Goal: Task Accomplishment & Management: Manage account settings

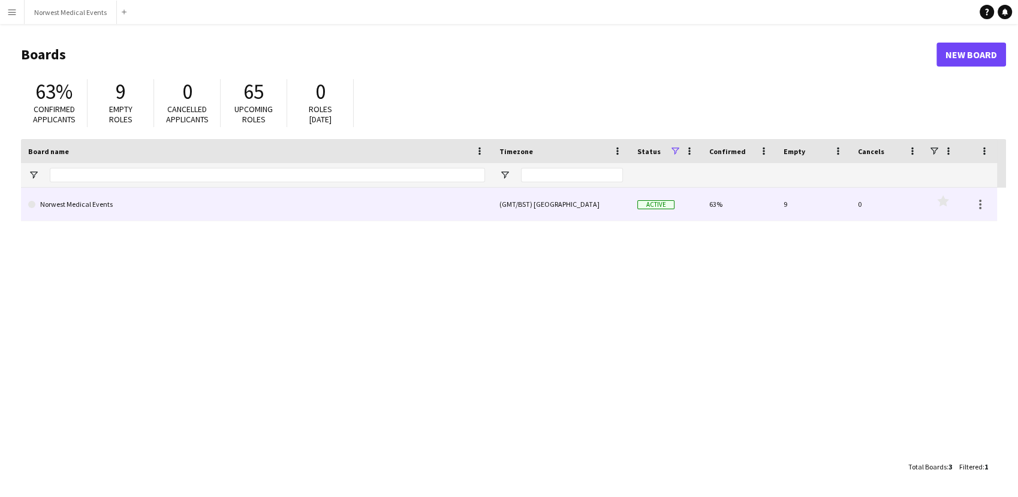
click at [458, 210] on link "Norwest Medical Events" at bounding box center [256, 205] width 457 height 34
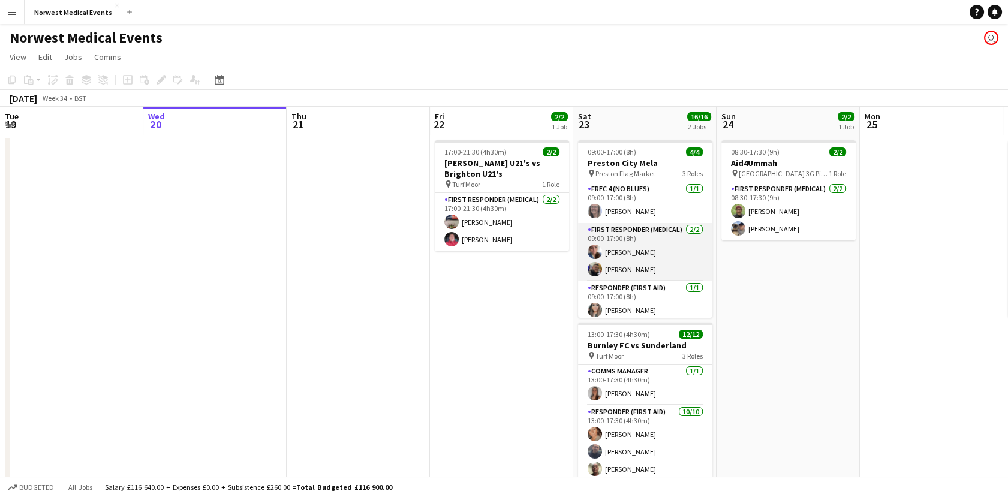
click at [639, 263] on app-card-role "First Responder (Medical) 2/2 09:00-17:00 (8h) Darrianne Westhead Jordan Marsden" at bounding box center [645, 252] width 134 height 58
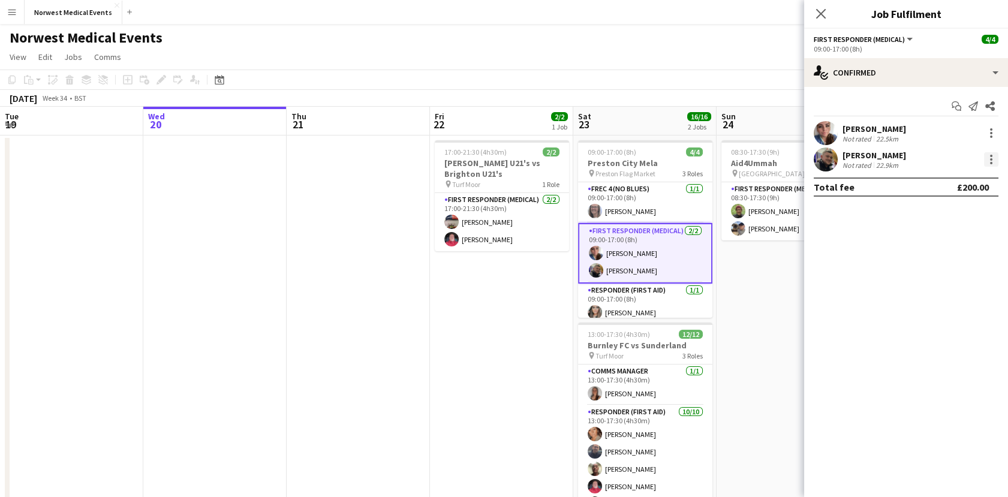
click at [990, 162] on div at bounding box center [991, 163] width 2 height 2
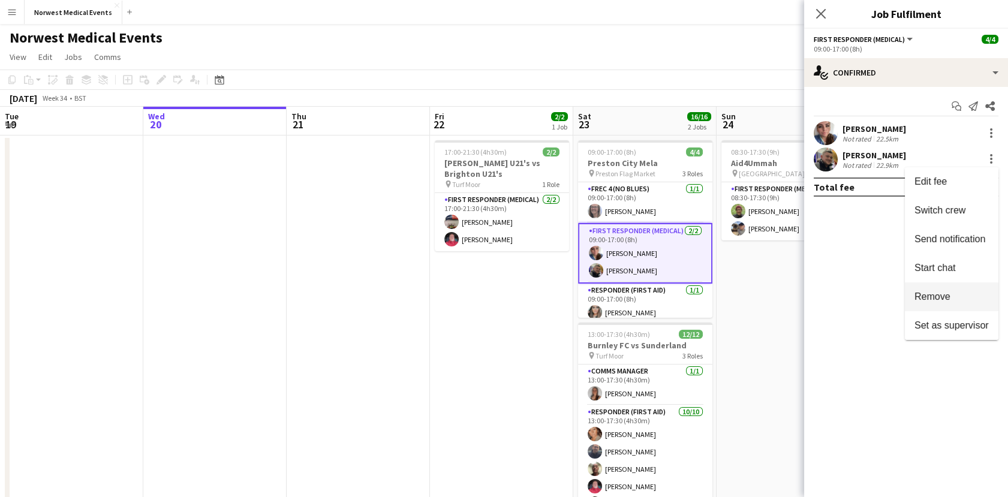
click at [943, 304] on button "Remove" at bounding box center [952, 296] width 94 height 29
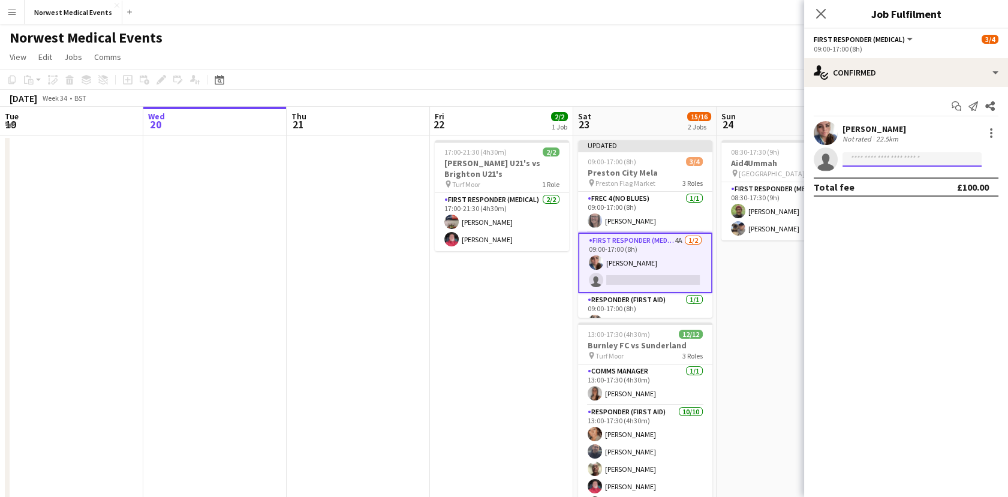
click at [874, 160] on input at bounding box center [912, 159] width 139 height 14
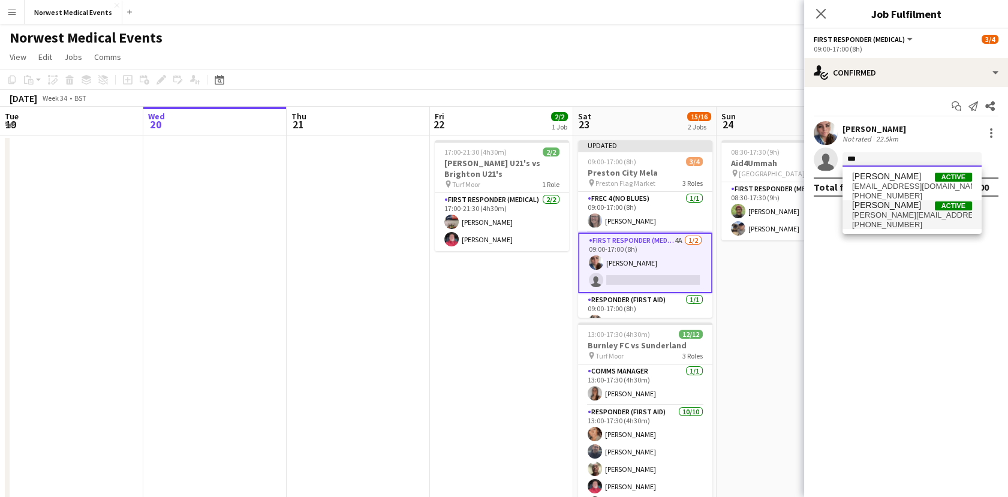
type input "***"
click at [873, 215] on span "katie-sherlock@live.co.uk" at bounding box center [912, 216] width 120 height 10
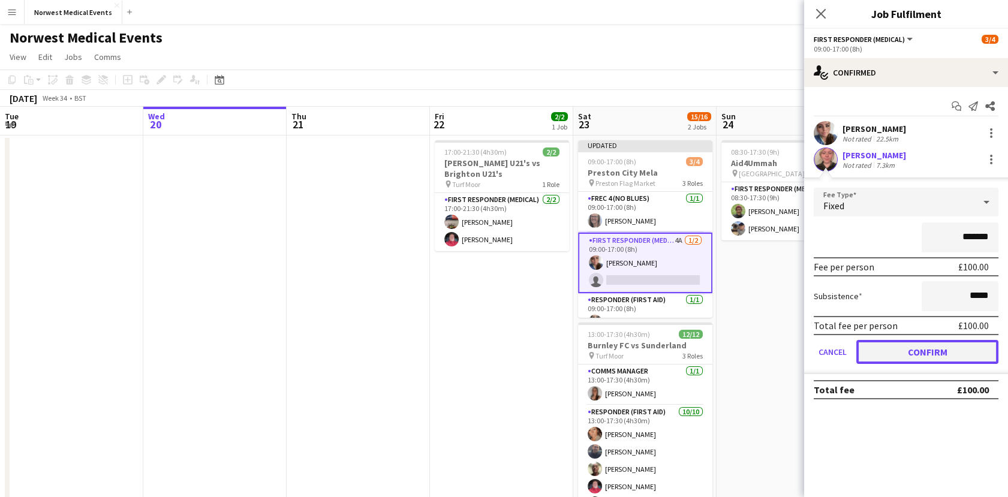
click at [918, 346] on button "Confirm" at bounding box center [927, 352] width 142 height 24
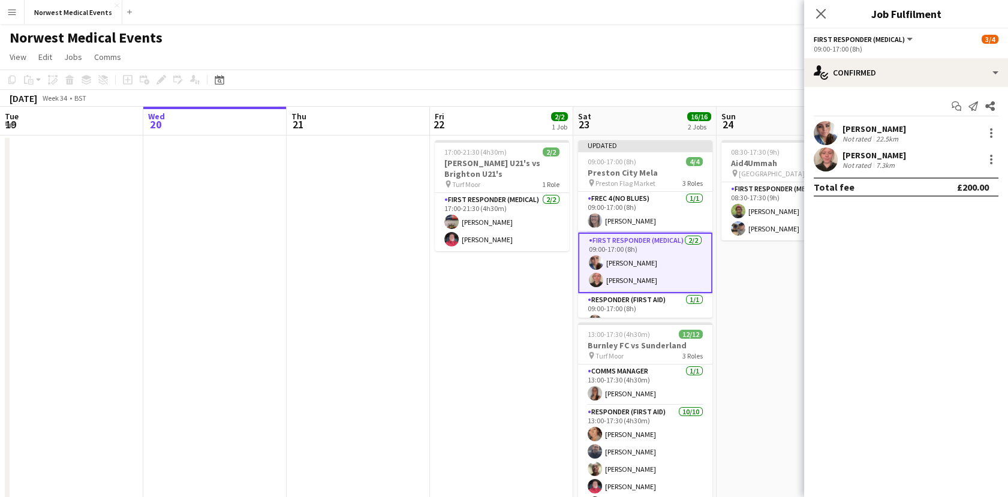
click at [820, 9] on icon "Close pop-in" at bounding box center [821, 14] width 10 height 10
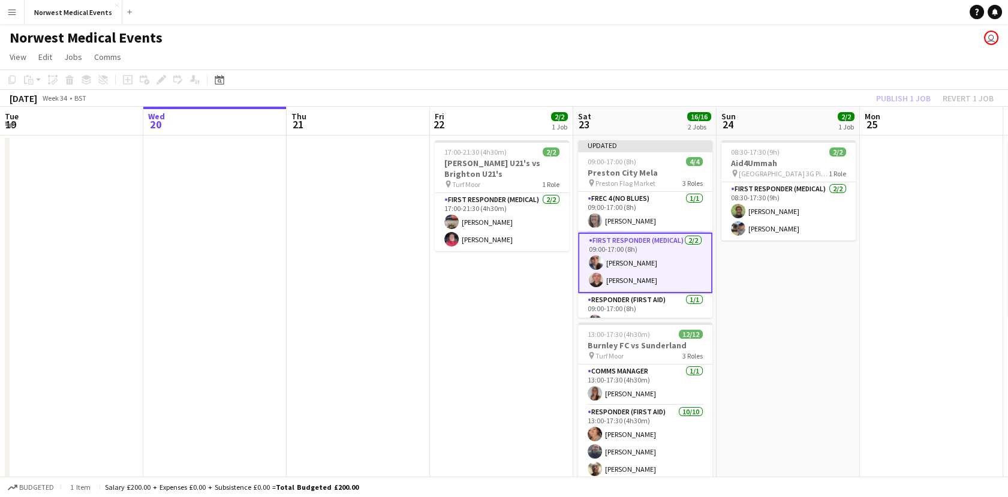
click at [897, 94] on div "Publish 1 job Revert 1 job" at bounding box center [935, 99] width 146 height 16
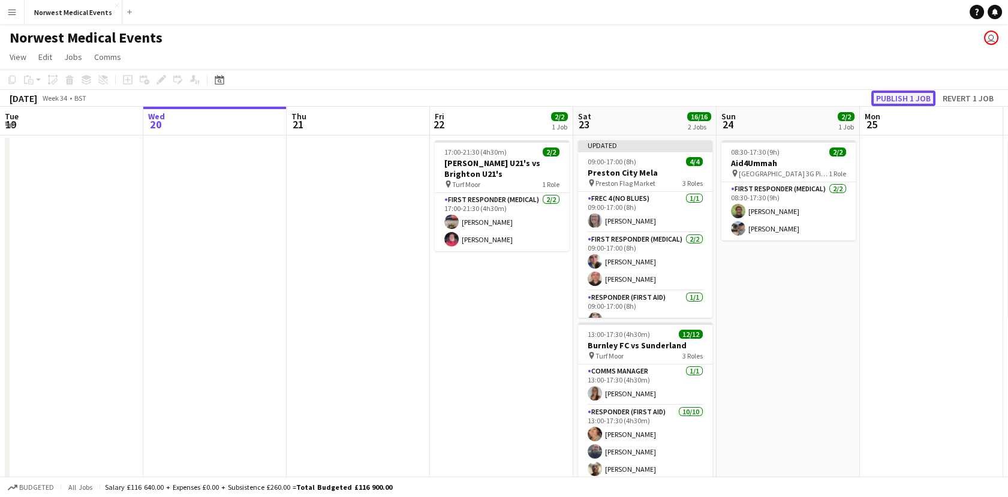
click at [895, 97] on button "Publish 1 job" at bounding box center [903, 99] width 64 height 16
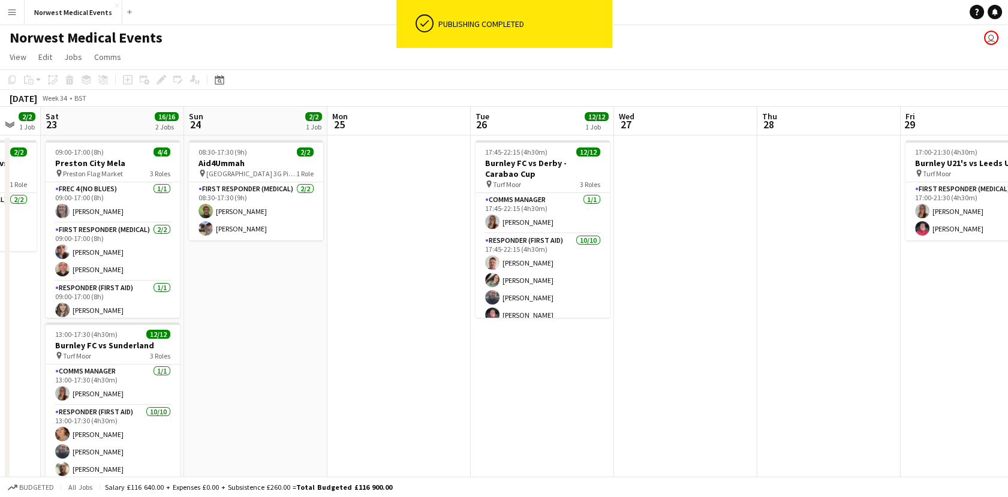
scroll to position [0, 536]
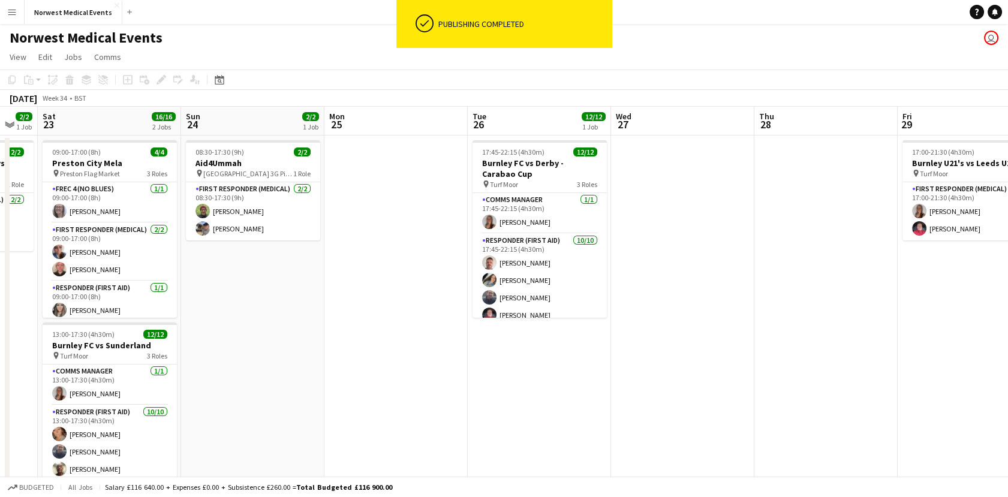
drag, startPoint x: 898, startPoint y: 311, endPoint x: 362, endPoint y: 311, distance: 535.6
click at [362, 311] on app-calendar-viewport "Tue 19 Wed 20 Thu 21 Fri 22 2/2 1 Job Sat 23 16/16 2 Jobs Sun 24 2/2 1 Job Mon …" at bounding box center [504, 343] width 1008 height 473
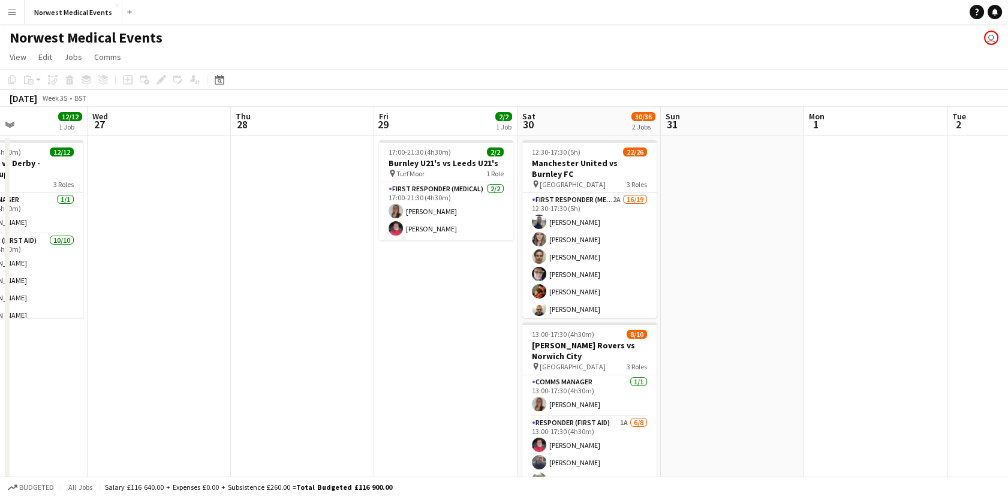
scroll to position [0, 491]
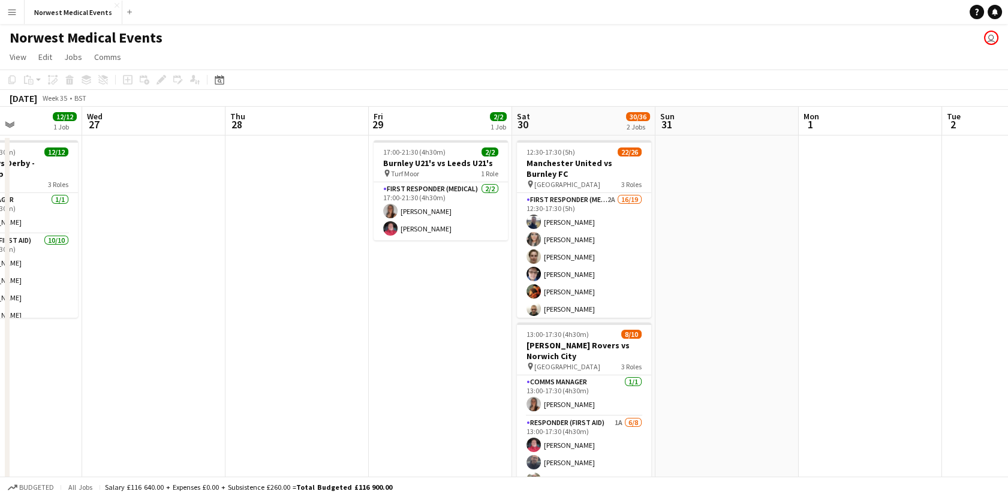
drag, startPoint x: 792, startPoint y: 264, endPoint x: 263, endPoint y: 300, distance: 530.1
click at [263, 300] on app-calendar-viewport "Sat 23 16/16 2 Jobs Sun 24 2/2 1 Job Mon 25 Tue 26 12/12 1 Job Wed 27 Thu 28 Fr…" at bounding box center [504, 343] width 1008 height 473
click at [584, 240] on app-card-role "Senior Responder (FREC 4 or Above) 4/5 12:30-17:30 (5h) Andrea Cooper Chloe Web…" at bounding box center [584, 204] width 134 height 110
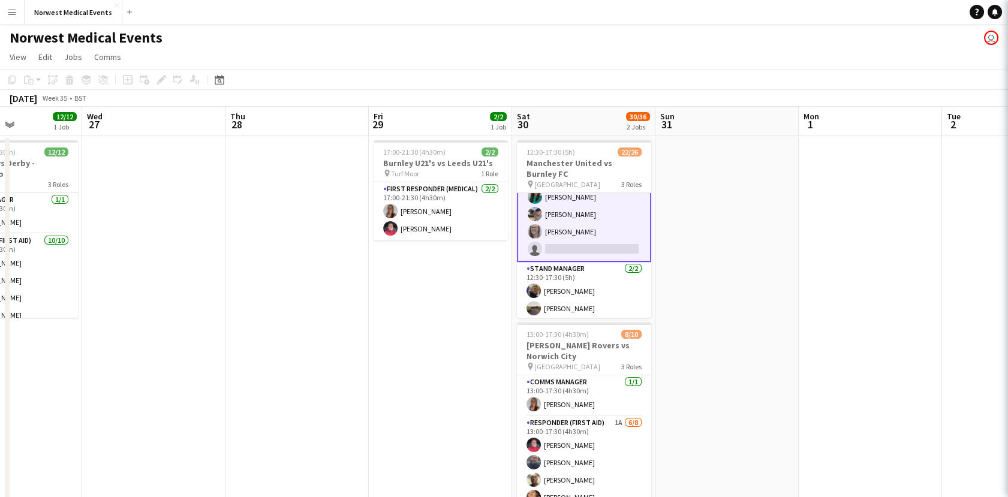
scroll to position [398, 0]
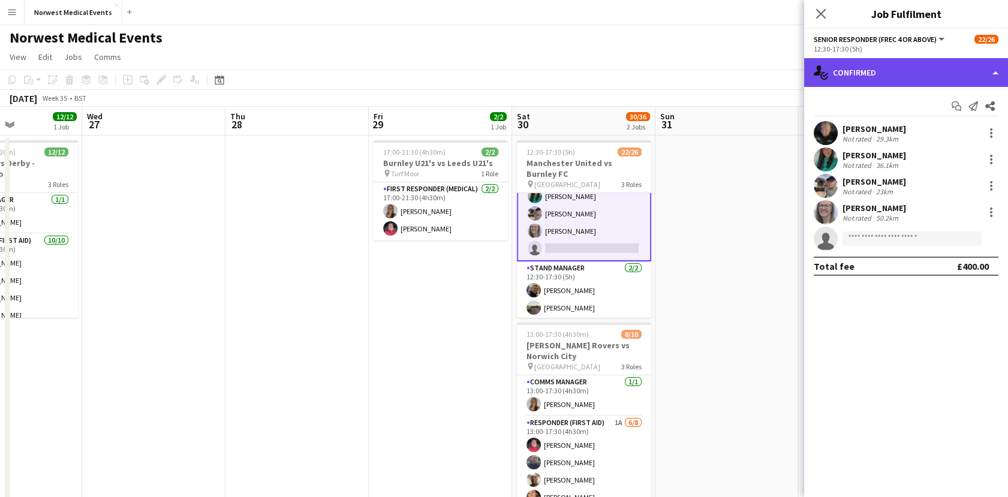
click at [877, 69] on div "single-neutral-actions-check-2 Confirmed" at bounding box center [906, 72] width 204 height 29
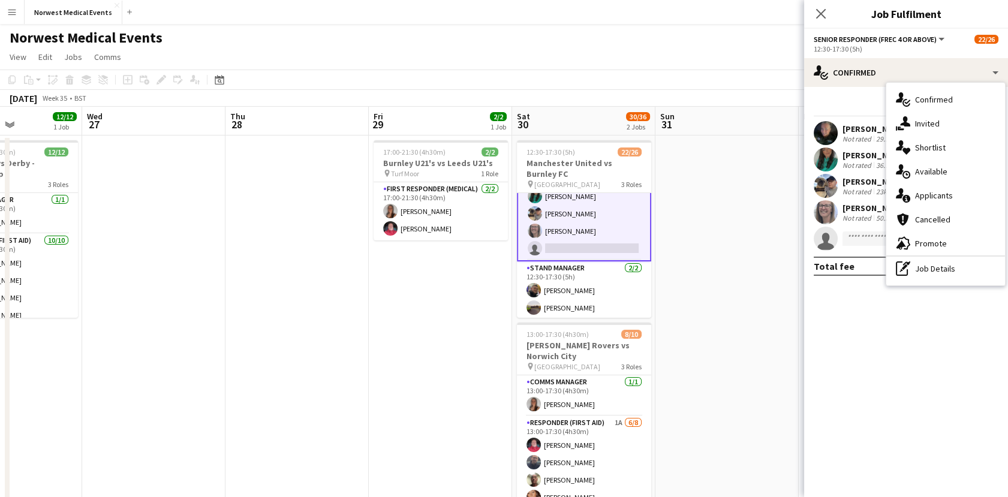
click at [937, 205] on div "single-neutral-actions-information Applicants" at bounding box center [945, 196] width 119 height 24
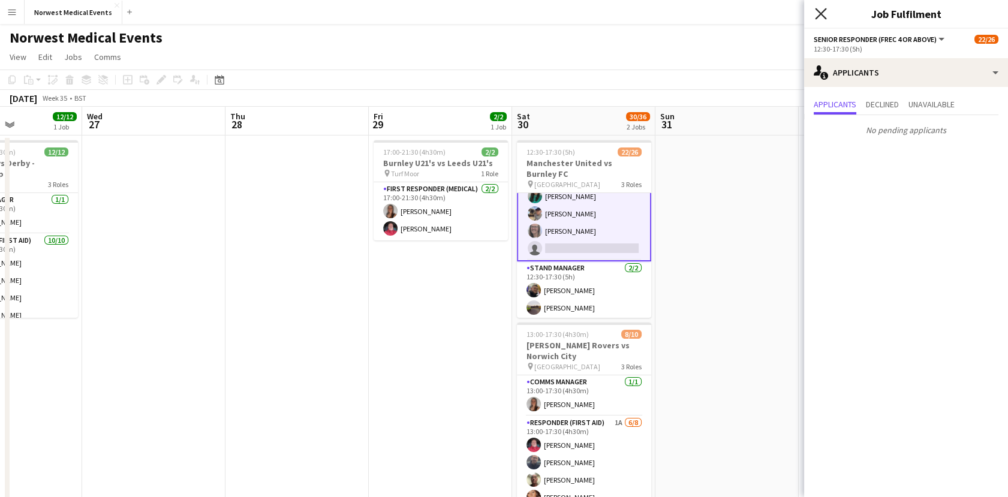
click at [825, 10] on icon at bounding box center [820, 13] width 11 height 11
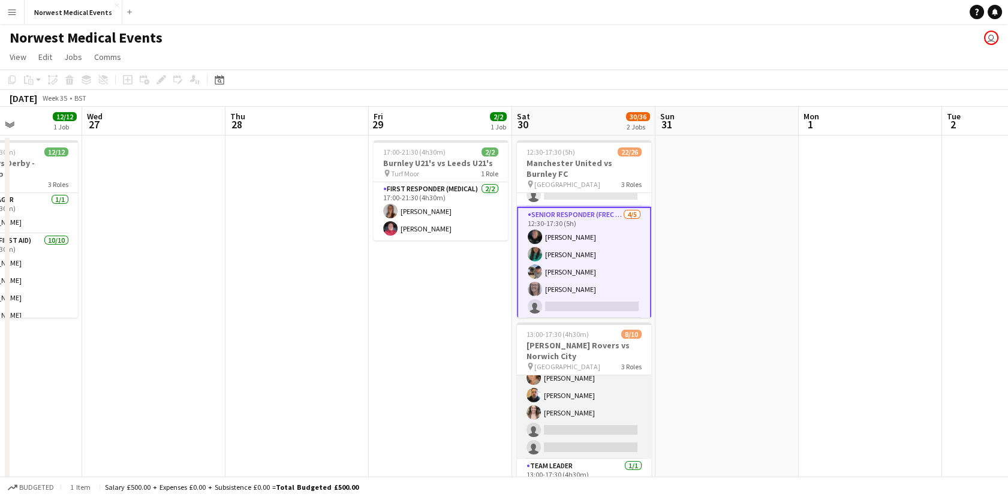
scroll to position [0, 488]
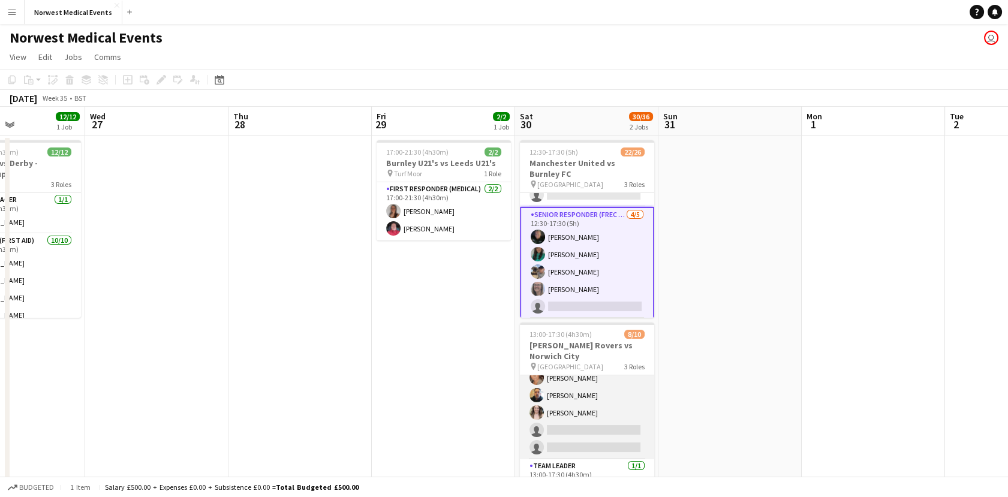
click at [608, 404] on app-card-role "Responder (First Aid) 1A 6/8 13:00-17:30 (4h30m) Mark Smith Paul Walmsley John …" at bounding box center [587, 378] width 134 height 163
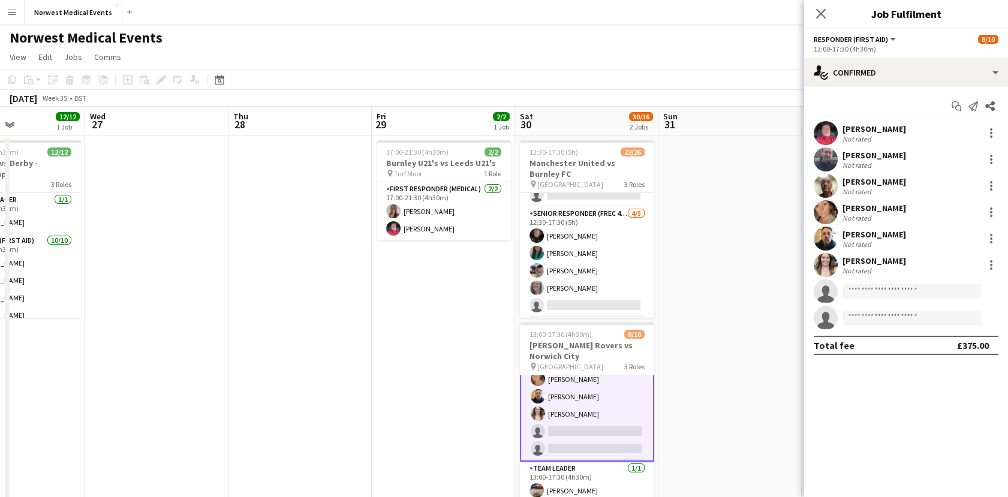
scroll to position [120, 0]
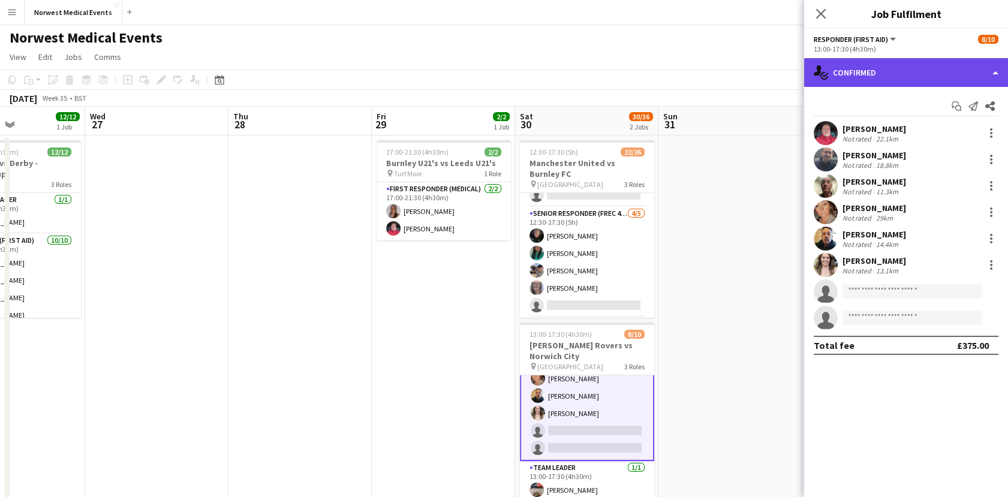
click at [847, 72] on div "single-neutral-actions-check-2 Confirmed" at bounding box center [906, 72] width 204 height 29
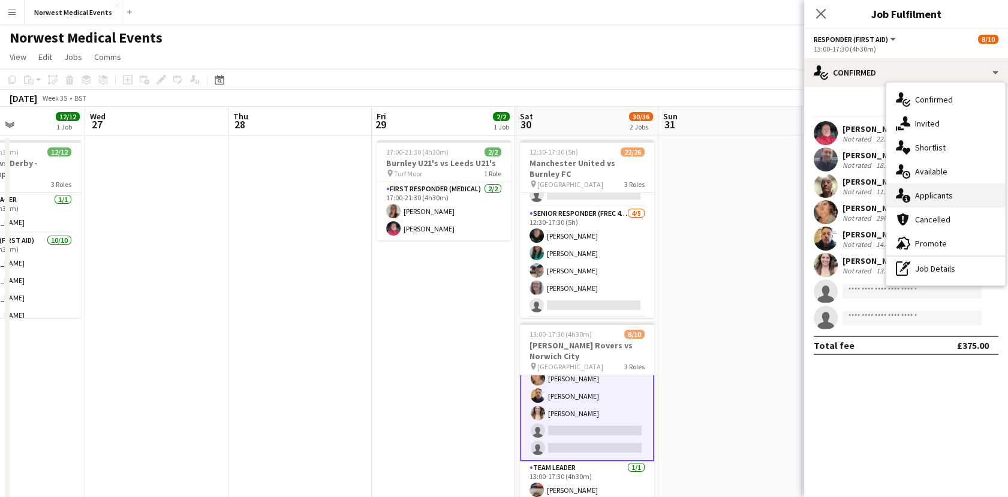
click at [919, 201] on div "single-neutral-actions-information Applicants" at bounding box center [945, 196] width 119 height 24
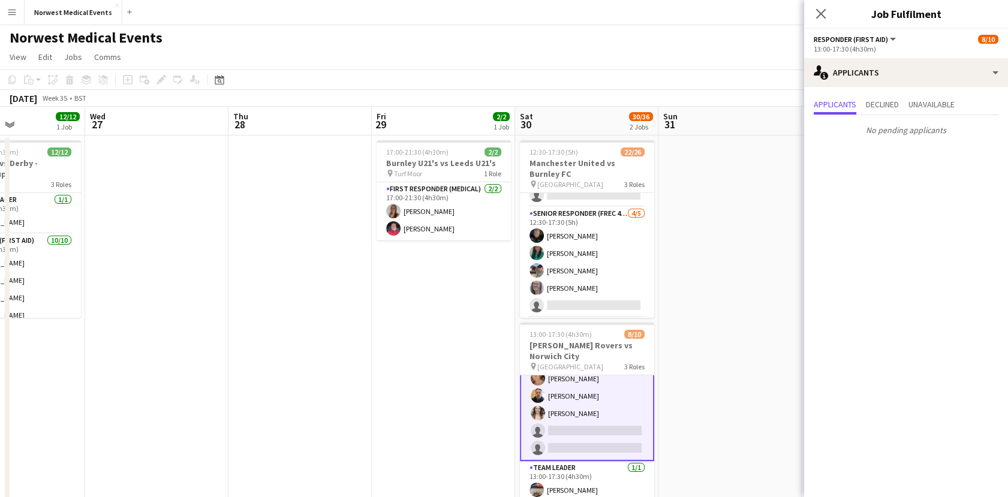
scroll to position [0, 0]
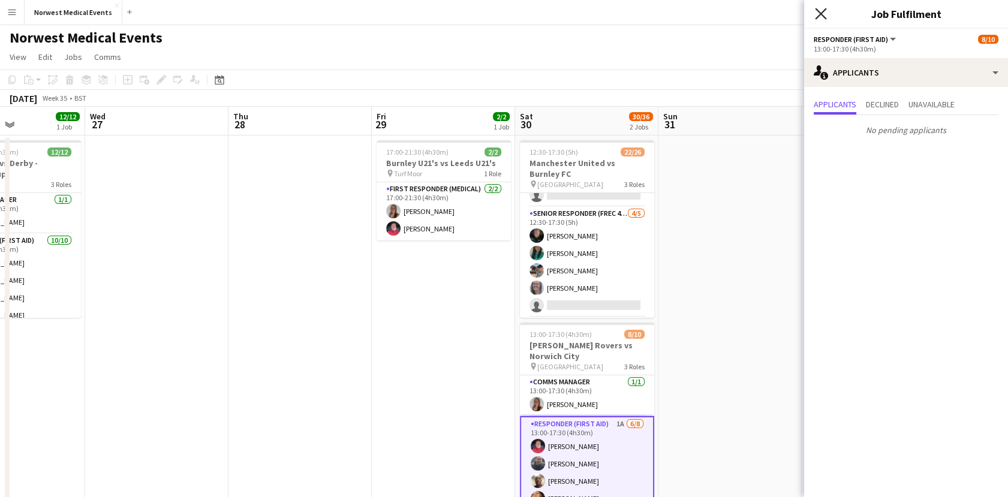
click at [824, 12] on icon at bounding box center [820, 13] width 11 height 11
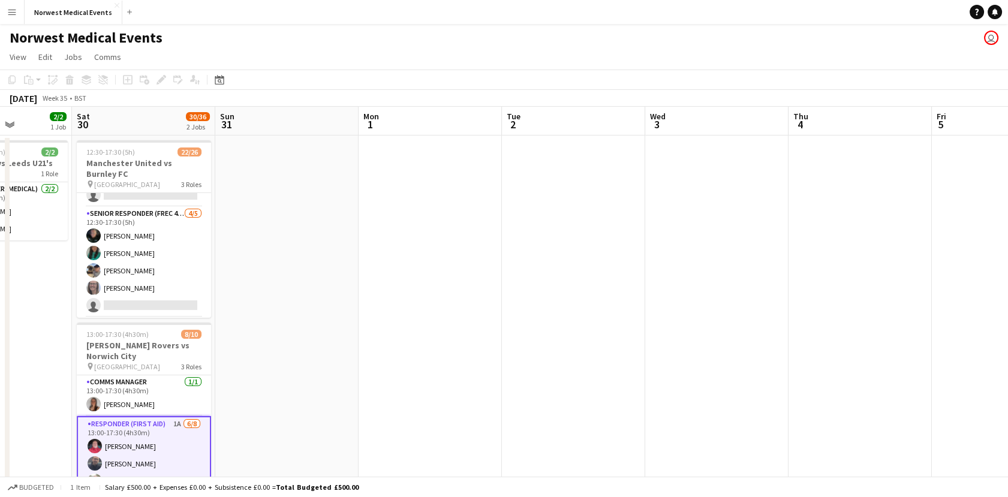
drag, startPoint x: 841, startPoint y: 257, endPoint x: 273, endPoint y: 281, distance: 569.0
click at [111, 302] on app-calendar-viewport "Tue 26 12/12 1 Job Wed 27 Thu 28 Fri 29 2/2 1 Job Sat 30 30/36 2 Jobs Sun 31 Mo…" at bounding box center [504, 343] width 1008 height 473
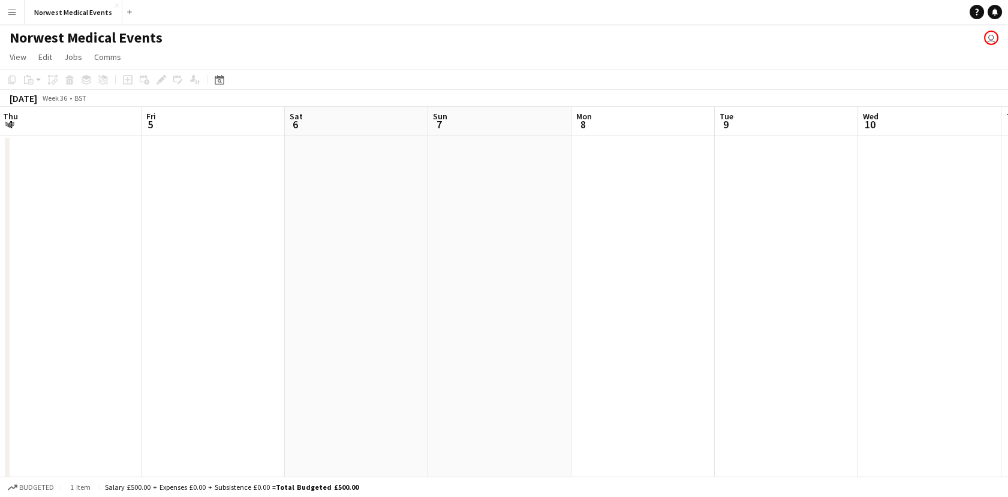
drag, startPoint x: 708, startPoint y: 278, endPoint x: 205, endPoint y: 281, distance: 503.2
click at [205, 281] on app-calendar-viewport "Mon 1 Tue 2 Wed 3 Thu 4 Fri 5 Sat 6 Sun 7 Mon 8 Tue 9 Wed 10 Thu 11 Fri 12 Sat …" at bounding box center [504, 343] width 1008 height 473
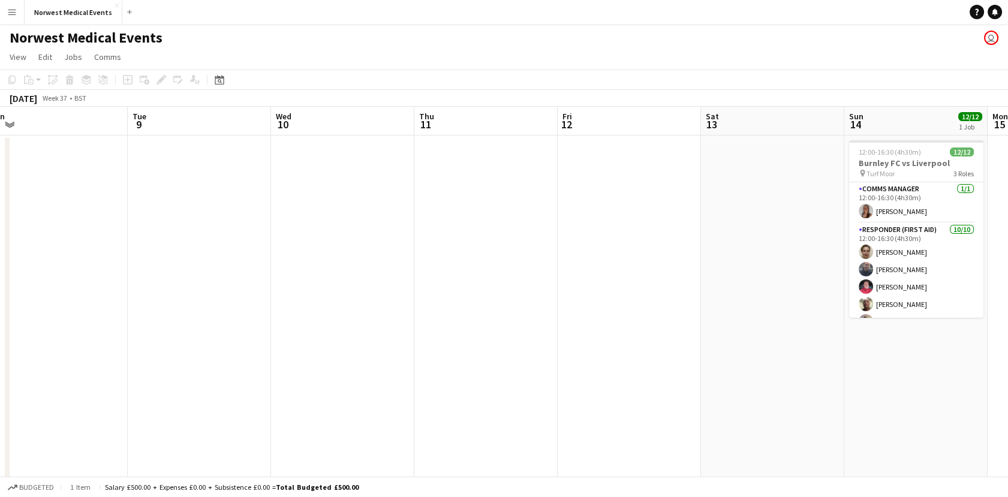
drag, startPoint x: 218, startPoint y: 295, endPoint x: 525, endPoint y: 290, distance: 306.5
click at [208, 294] on app-calendar-viewport "Fri 5 Sat 6 Sun 7 Mon 8 Tue 9 Wed 10 Thu 11 Fri 12 Sat 13 Sun 14 12/12 1 Job Mo…" at bounding box center [504, 343] width 1008 height 473
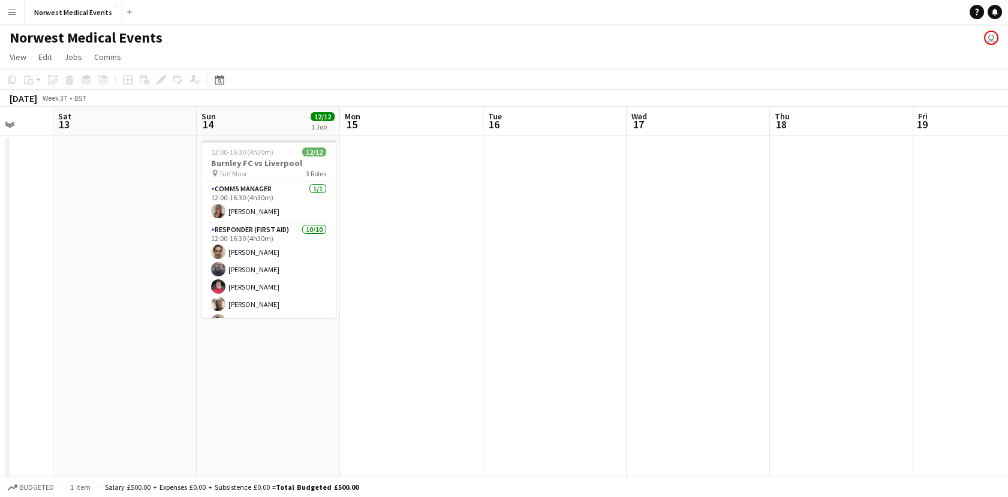
scroll to position [0, 501]
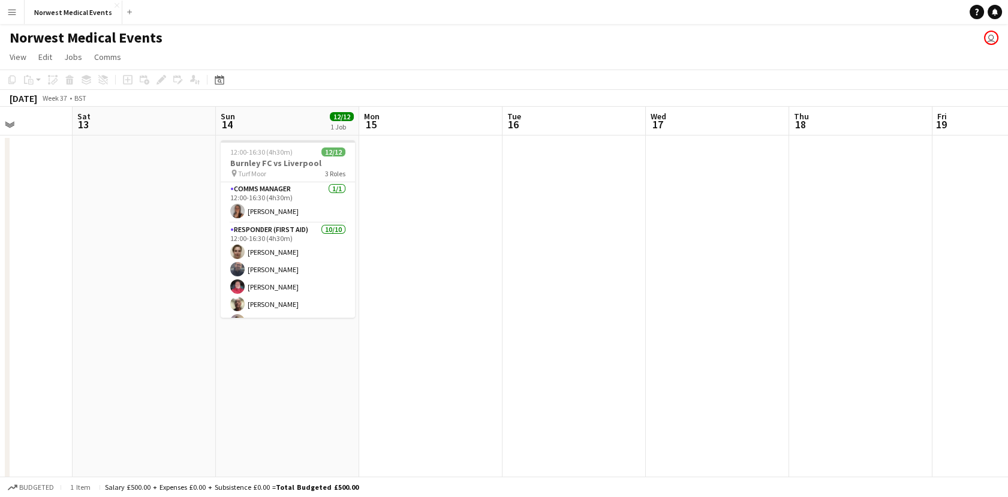
drag, startPoint x: 232, startPoint y: 299, endPoint x: 115, endPoint y: 299, distance: 117.5
click at [115, 299] on app-calendar-viewport "Tue 9 Wed 10 Thu 11 Fri 12 Sat 13 Sun 14 12/12 1 Job Mon 15 Tue 16 Wed 17 Thu 1…" at bounding box center [504, 434] width 1008 height 655
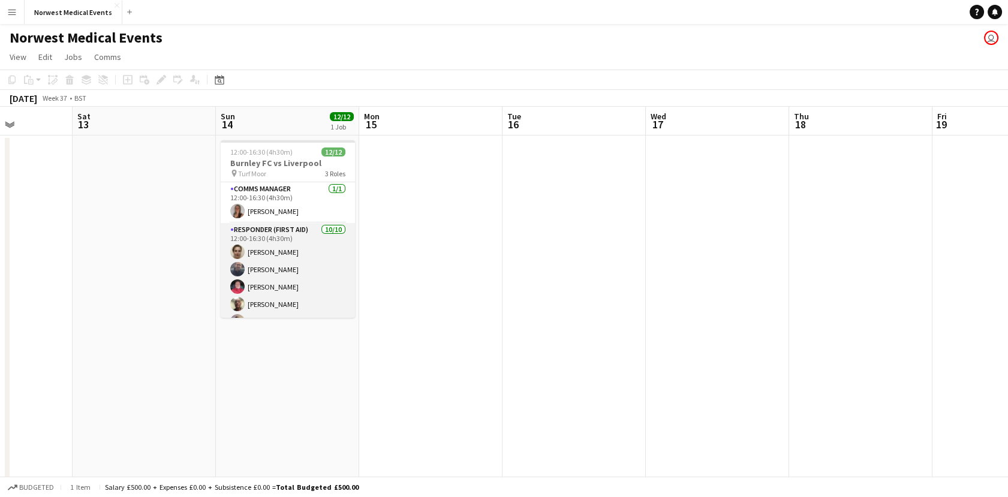
click at [302, 269] on app-card-role "Responder (First Aid) 10/10 12:00-16:30 (4h30m) Joanne Rocca Paul Walmsley Mark…" at bounding box center [288, 321] width 134 height 197
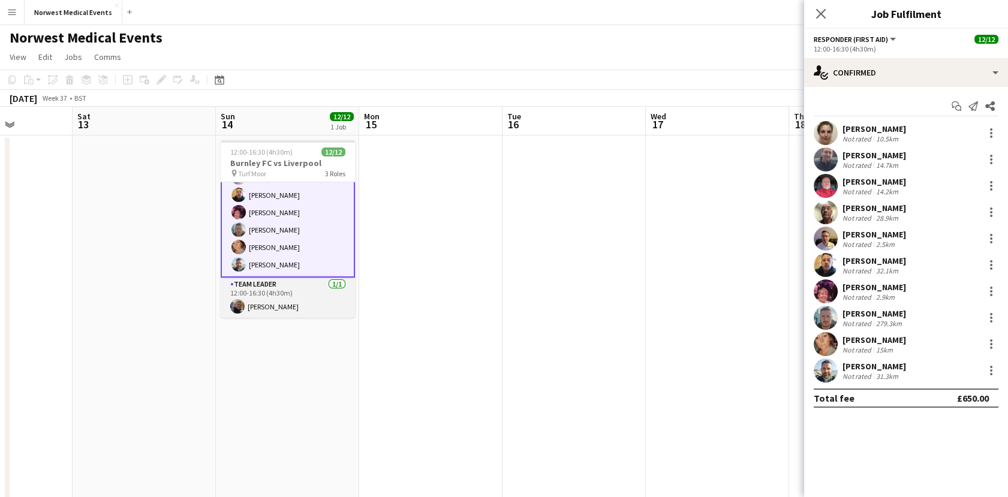
click at [296, 300] on app-card-role "Team Leader 1/1 12:00-16:30 (4h30m) Jordan Marsden" at bounding box center [288, 298] width 134 height 41
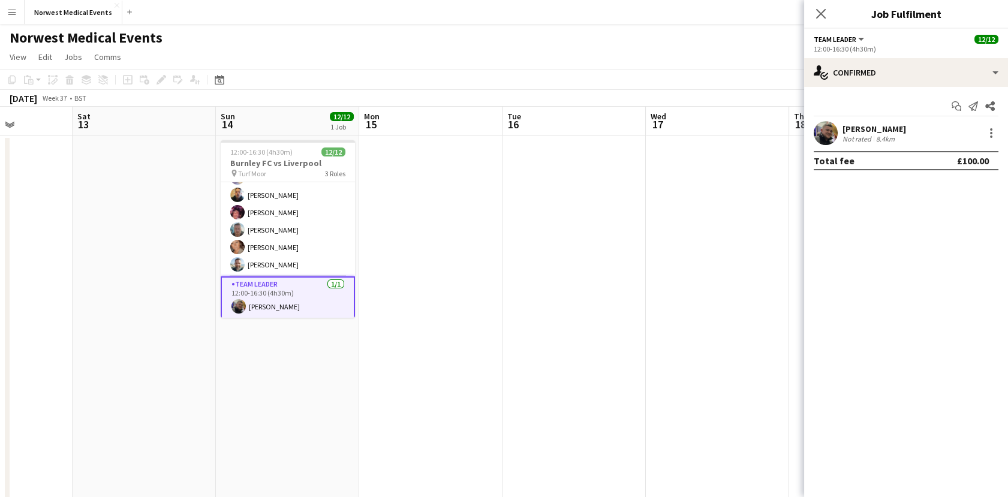
scroll to position [0, 0]
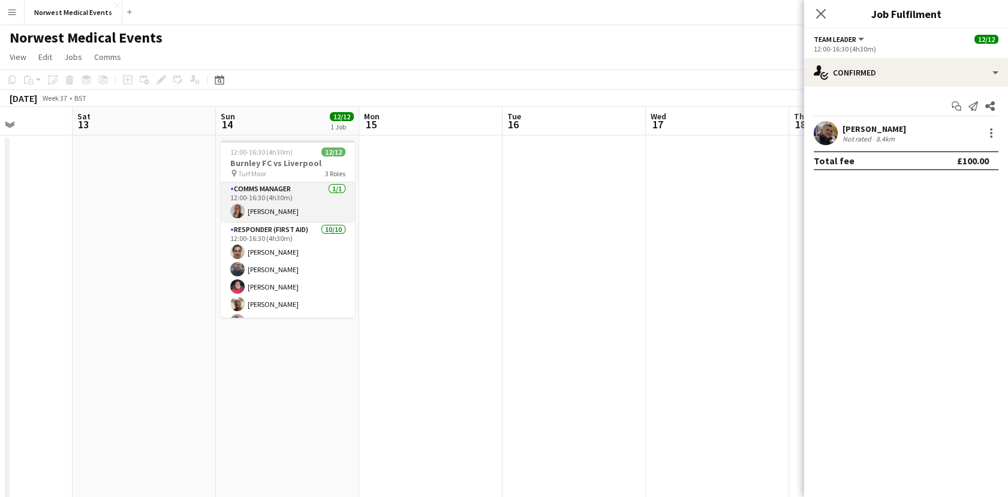
click at [294, 215] on app-card-role "Comms Manager 1/1 12:00-16:30 (4h30m) Olivia Pratt" at bounding box center [288, 202] width 134 height 41
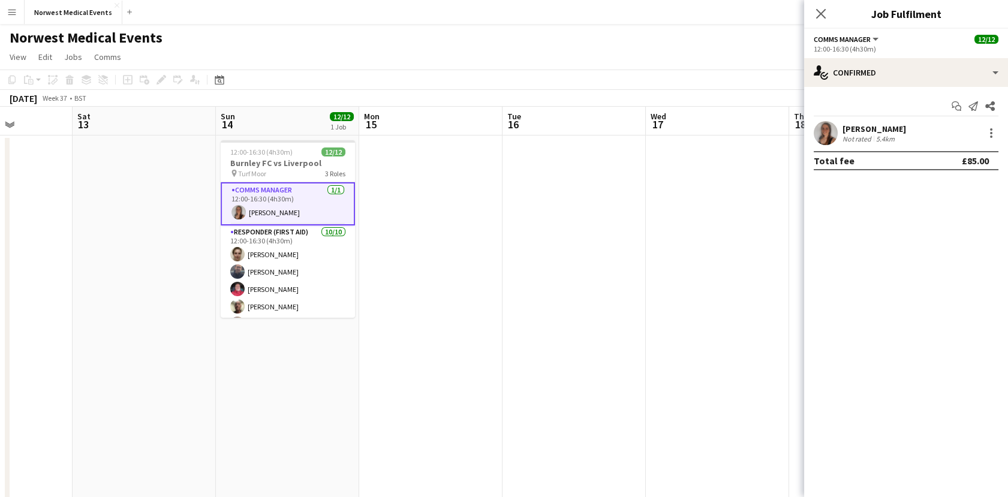
click at [507, 220] on app-date-cell at bounding box center [574, 421] width 143 height 571
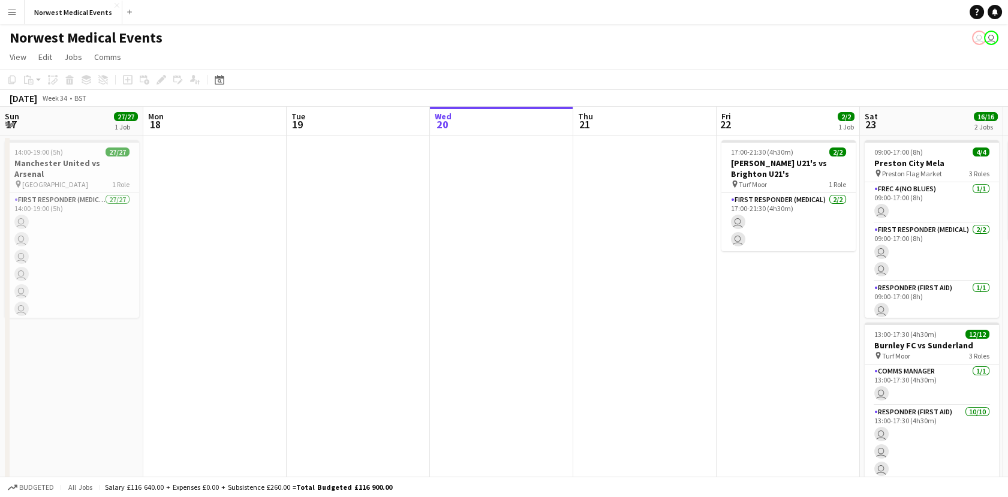
scroll to position [0, 571]
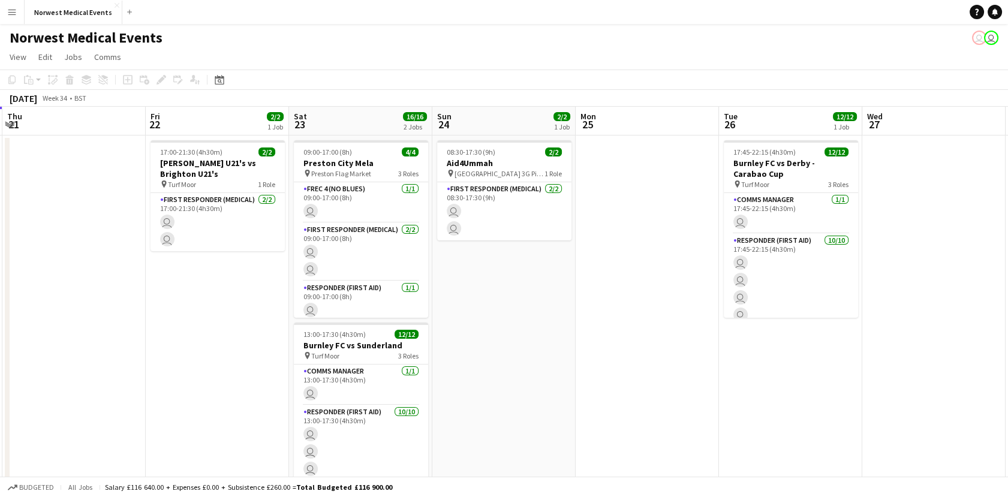
click at [197, 275] on app-calendar-viewport "Sun 17 27/27 1 Job Mon 18 Tue 19 Wed 20 Thu 21 Fri 22 2/2 1 Job Sat 23 16/16 2 …" at bounding box center [504, 343] width 1008 height 473
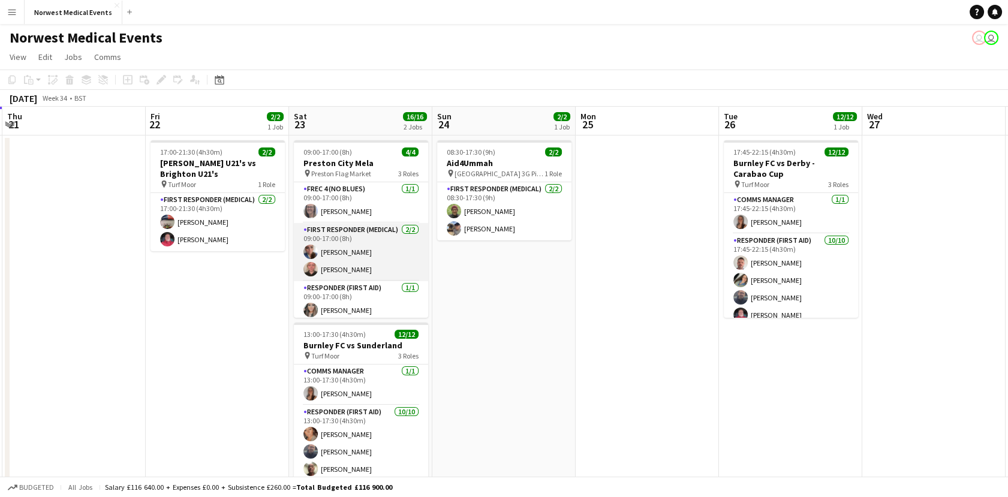
click at [366, 261] on app-card-role "First Responder (Medical) [DATE] 09:00-17:00 (8h) [PERSON_NAME] [PERSON_NAME]" at bounding box center [361, 252] width 134 height 58
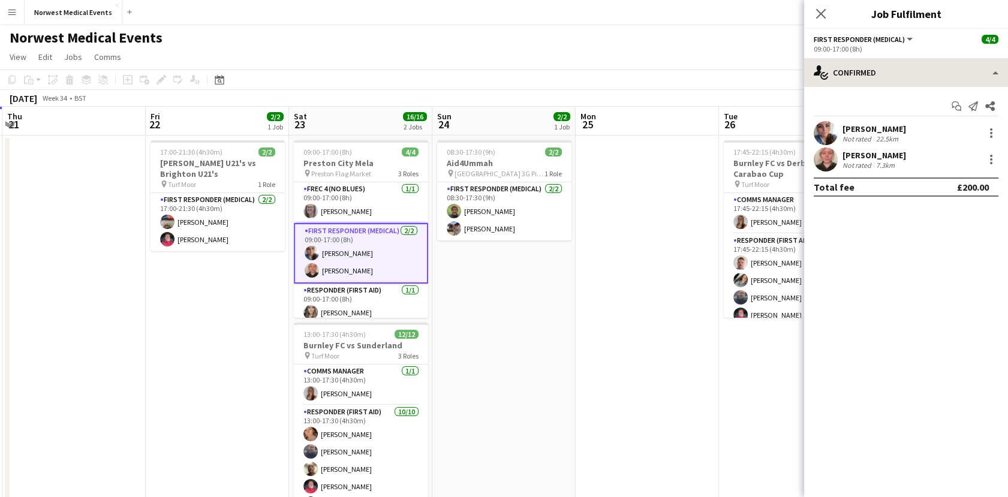
drag, startPoint x: 840, startPoint y: 94, endPoint x: 838, endPoint y: 79, distance: 15.0
click at [620, 94] on div "Start chat Send notification Share [PERSON_NAME] Not rated 22.5km [PERSON_NAME]…" at bounding box center [906, 146] width 204 height 119
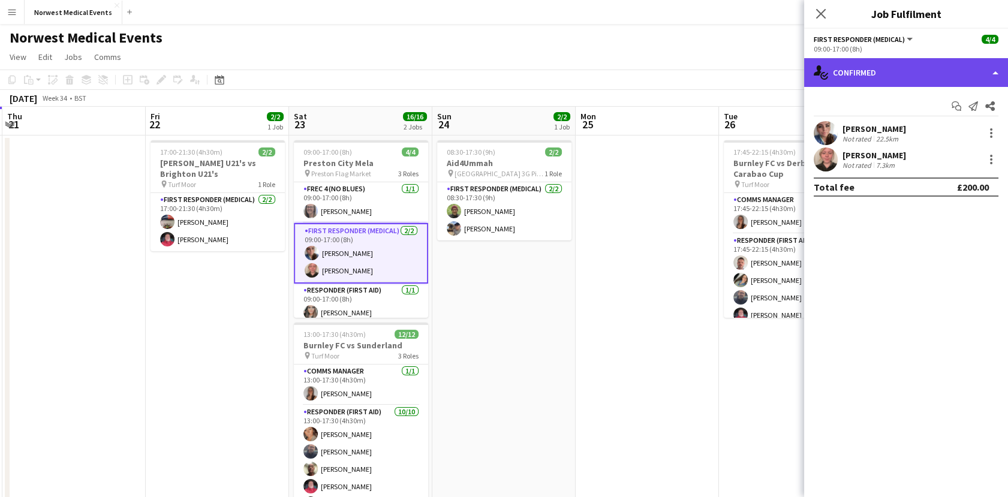
click at [620, 79] on div "single-neutral-actions-check-2 Confirmed" at bounding box center [906, 72] width 204 height 29
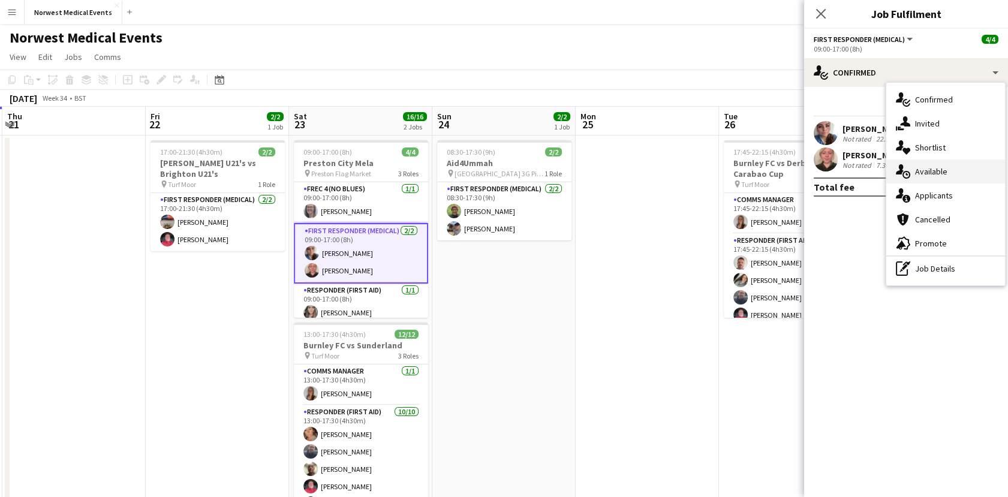
click at [620, 166] on div "single-neutral-actions-upload Available" at bounding box center [945, 172] width 119 height 24
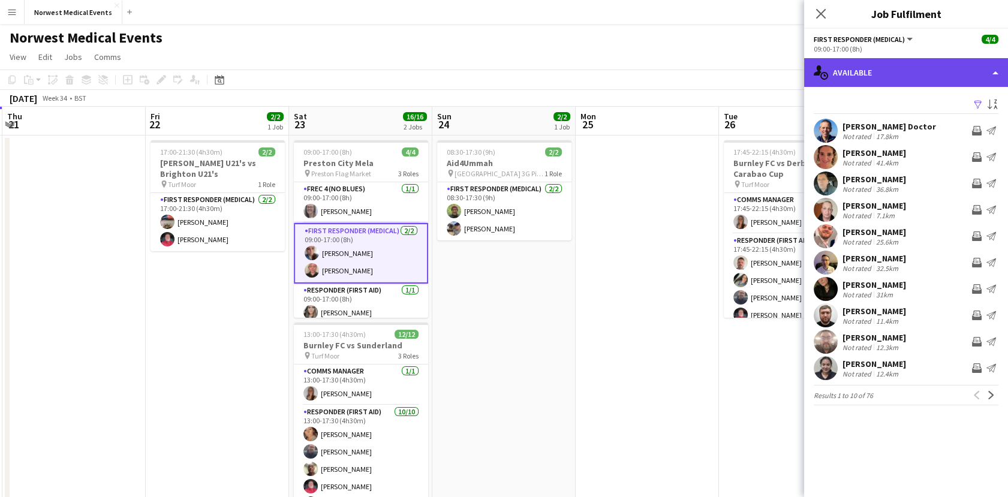
click at [620, 64] on div "single-neutral-actions-upload Available" at bounding box center [906, 72] width 204 height 29
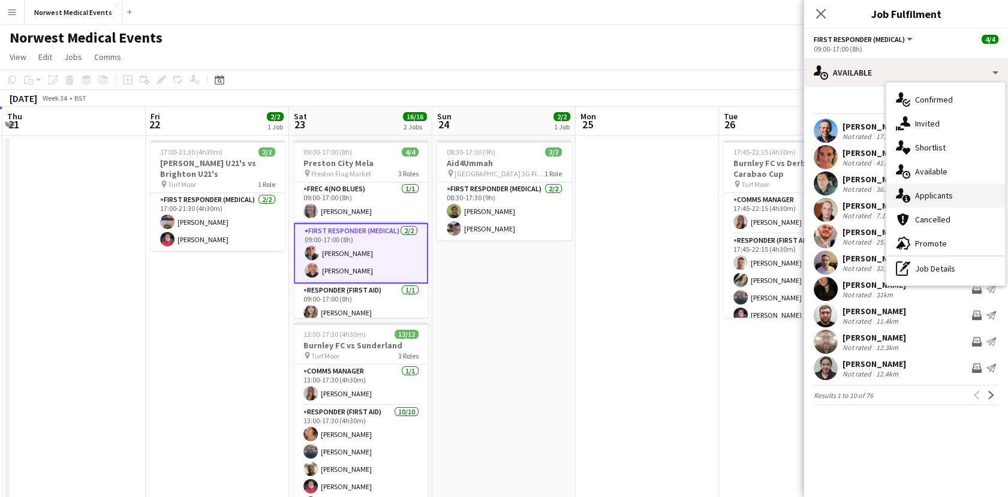
click at [620, 194] on div "single-neutral-actions-information Applicants" at bounding box center [945, 196] width 119 height 24
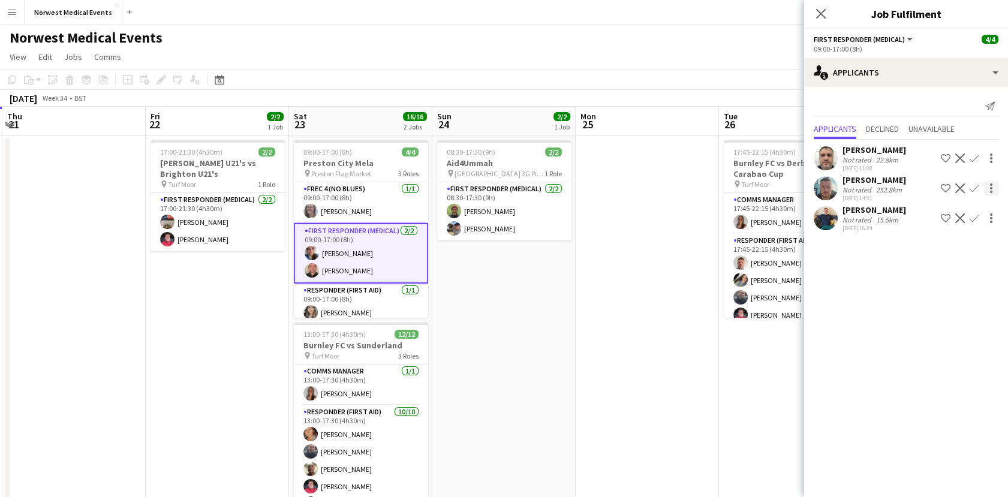
click at [620, 191] on div at bounding box center [991, 188] width 14 height 14
click at [620, 290] on div at bounding box center [504, 248] width 1008 height 497
click at [620, 18] on app-icon "Close pop-in" at bounding box center [821, 13] width 17 height 17
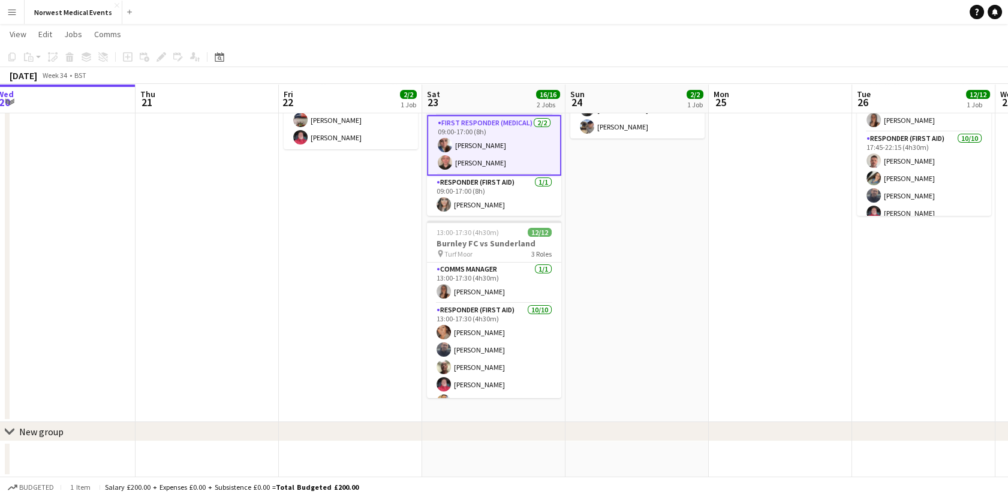
drag, startPoint x: 572, startPoint y: 267, endPoint x: 405, endPoint y: 285, distance: 168.2
click at [405, 285] on app-calendar-viewport "Sun 17 27/27 1 Job Mon 18 Tue 19 Wed 20 Thu 21 Fri 22 2/2 1 Job Sat 23 16/16 2 …" at bounding box center [504, 211] width 1008 height 531
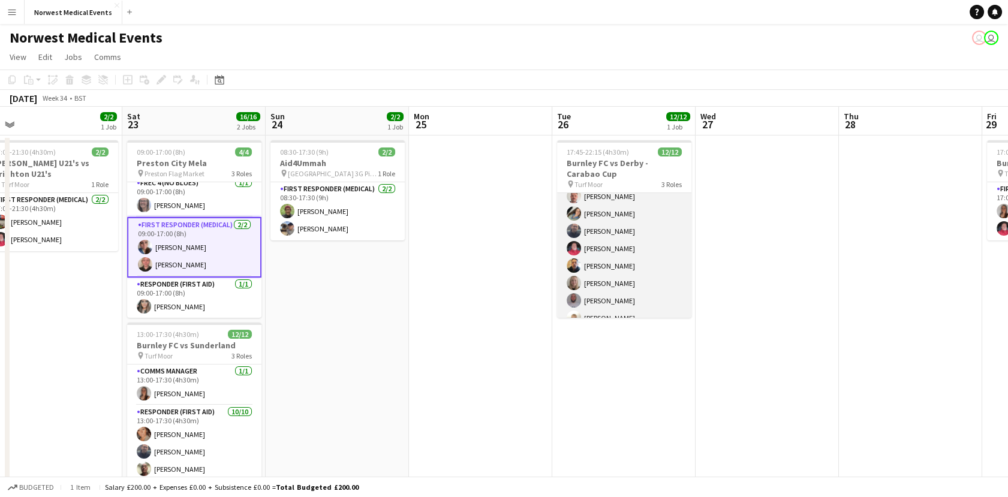
scroll to position [133, 0]
